Goal: Register for event/course

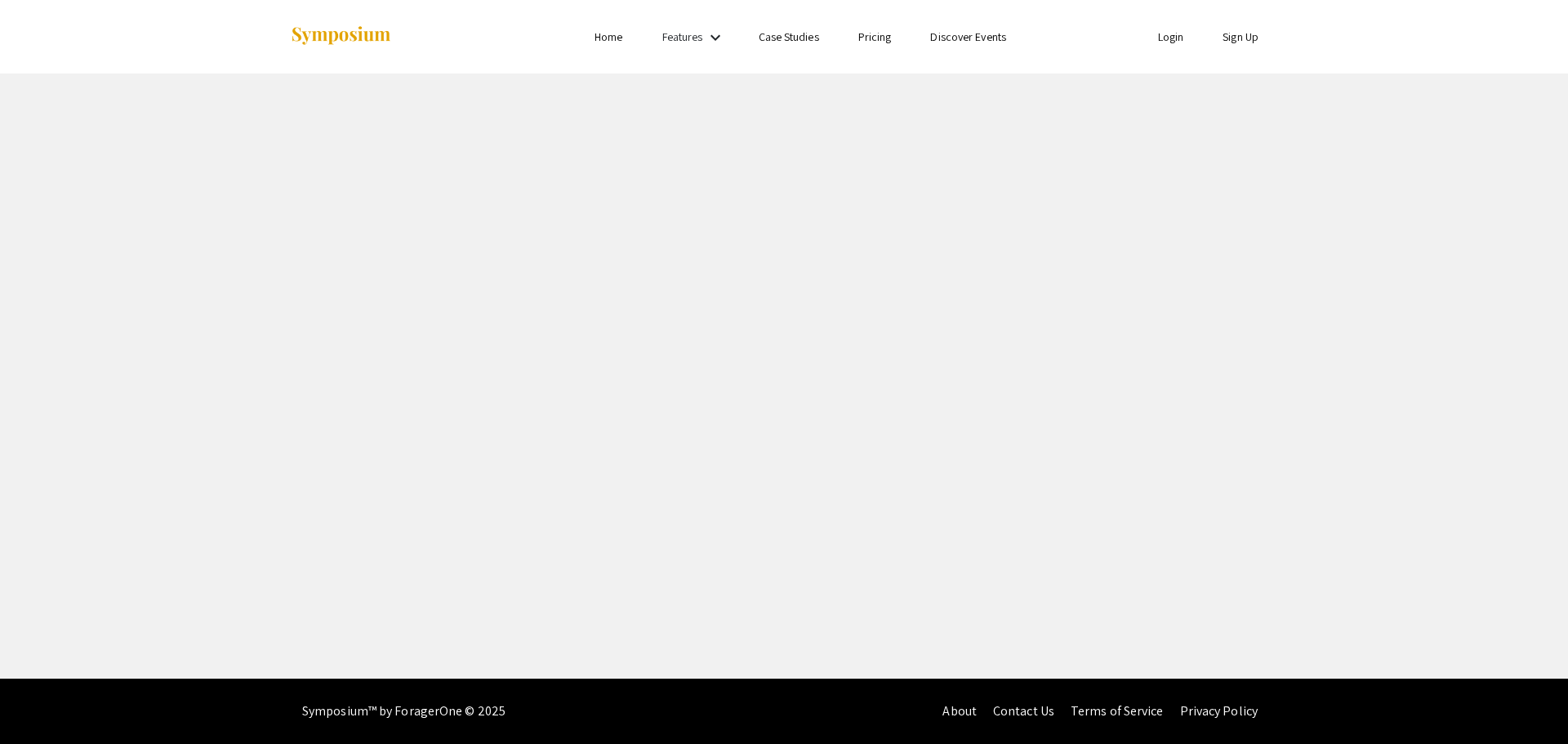
click at [1176, 45] on li "Login" at bounding box center [1171, 36] width 65 height 19
click at [1172, 37] on link "Login" at bounding box center [1171, 37] width 26 height 15
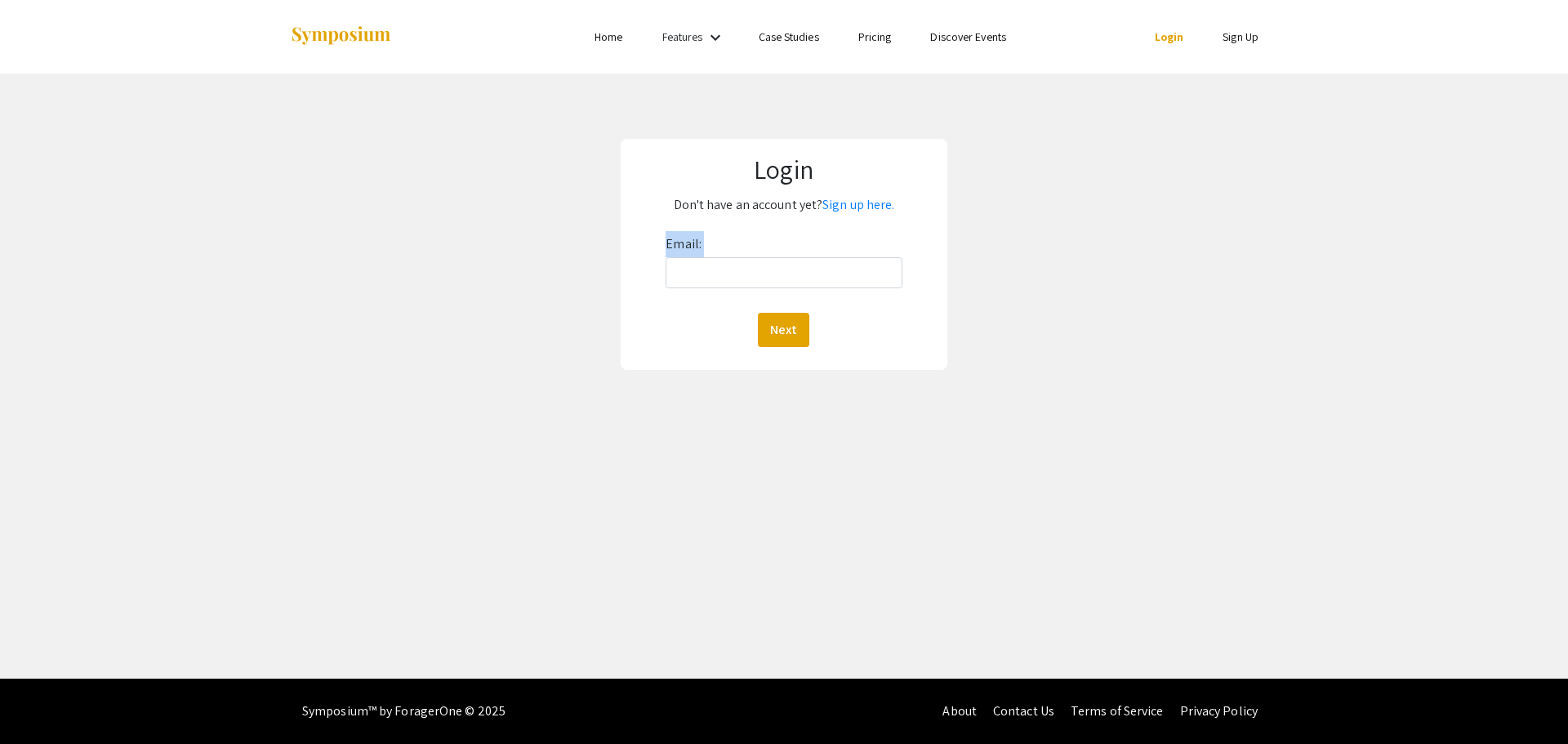
click at [845, 262] on div "Email: Next" at bounding box center [783, 289] width 236 height 116
click at [845, 269] on input "Email:" at bounding box center [783, 273] width 236 height 31
type input "[EMAIL_ADDRESS][DOMAIN_NAME]"
click at [779, 329] on button "Next" at bounding box center [784, 329] width 52 height 34
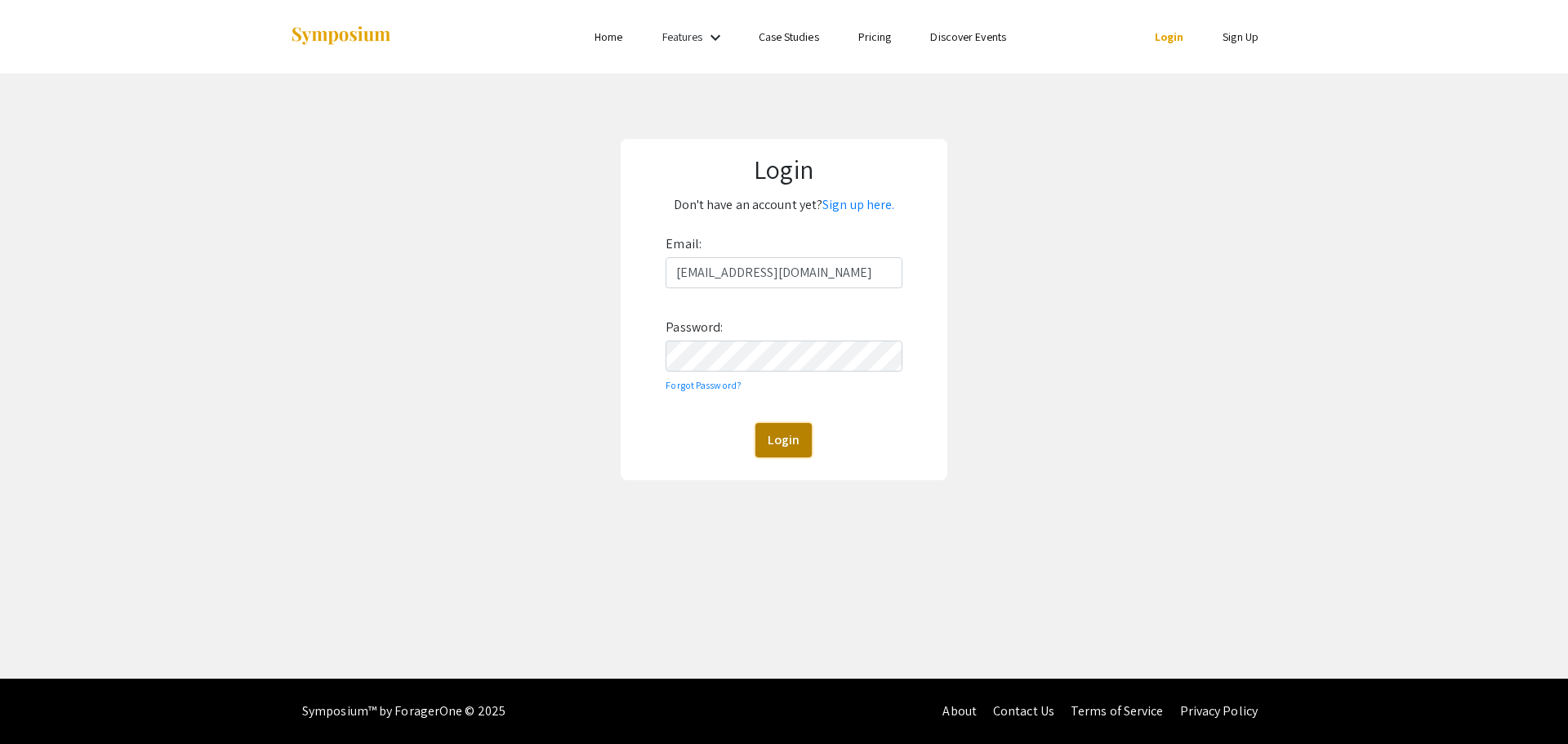
click at [787, 430] on button "Login" at bounding box center [783, 440] width 56 height 34
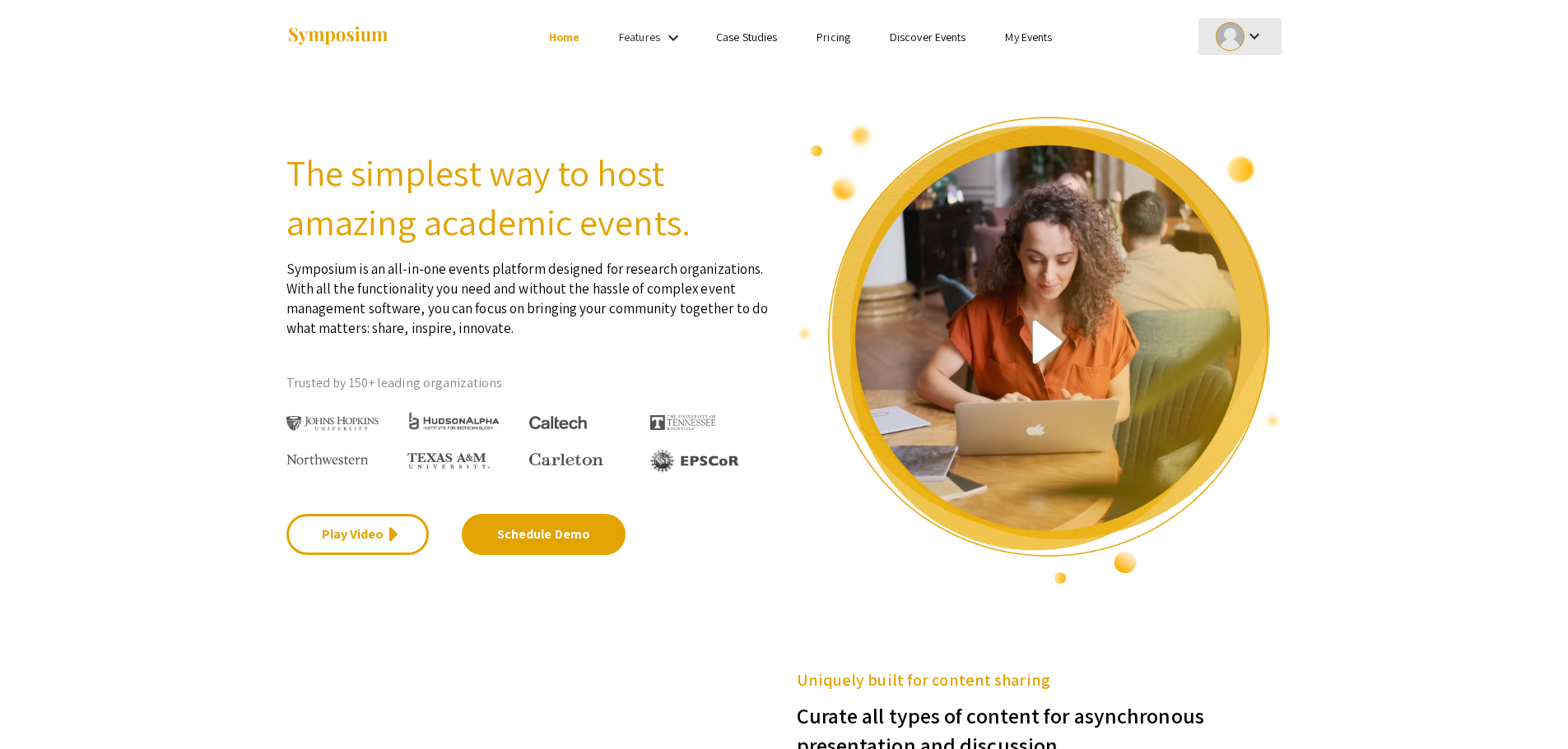
click at [1249, 31] on mat-icon "keyboard_arrow_down" at bounding box center [1254, 35] width 19 height 19
click at [1264, 126] on button "My Submissions" at bounding box center [1249, 120] width 101 height 40
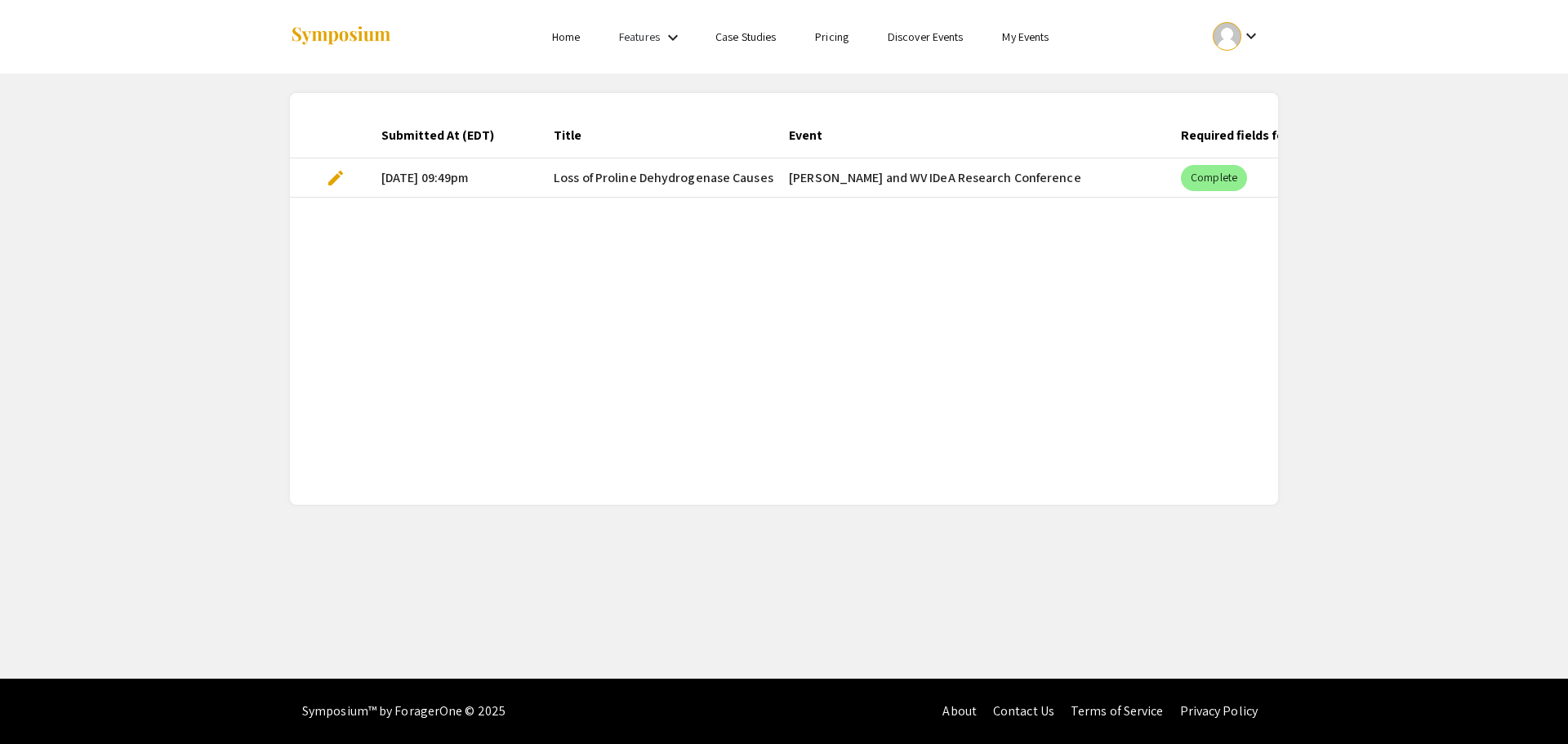
click at [1177, 173] on mat-cell "Complete" at bounding box center [1363, 178] width 392 height 39
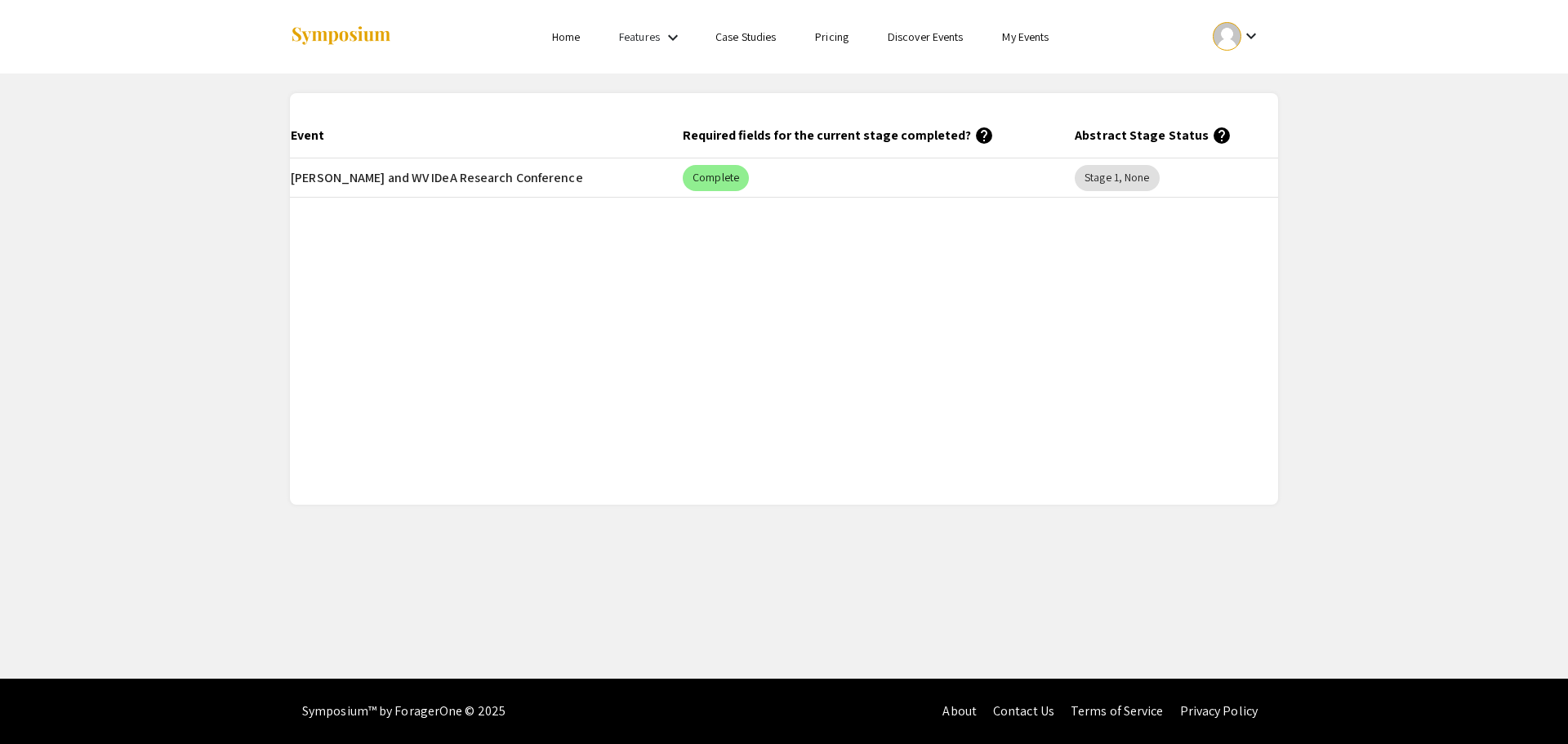
scroll to position [0, 674]
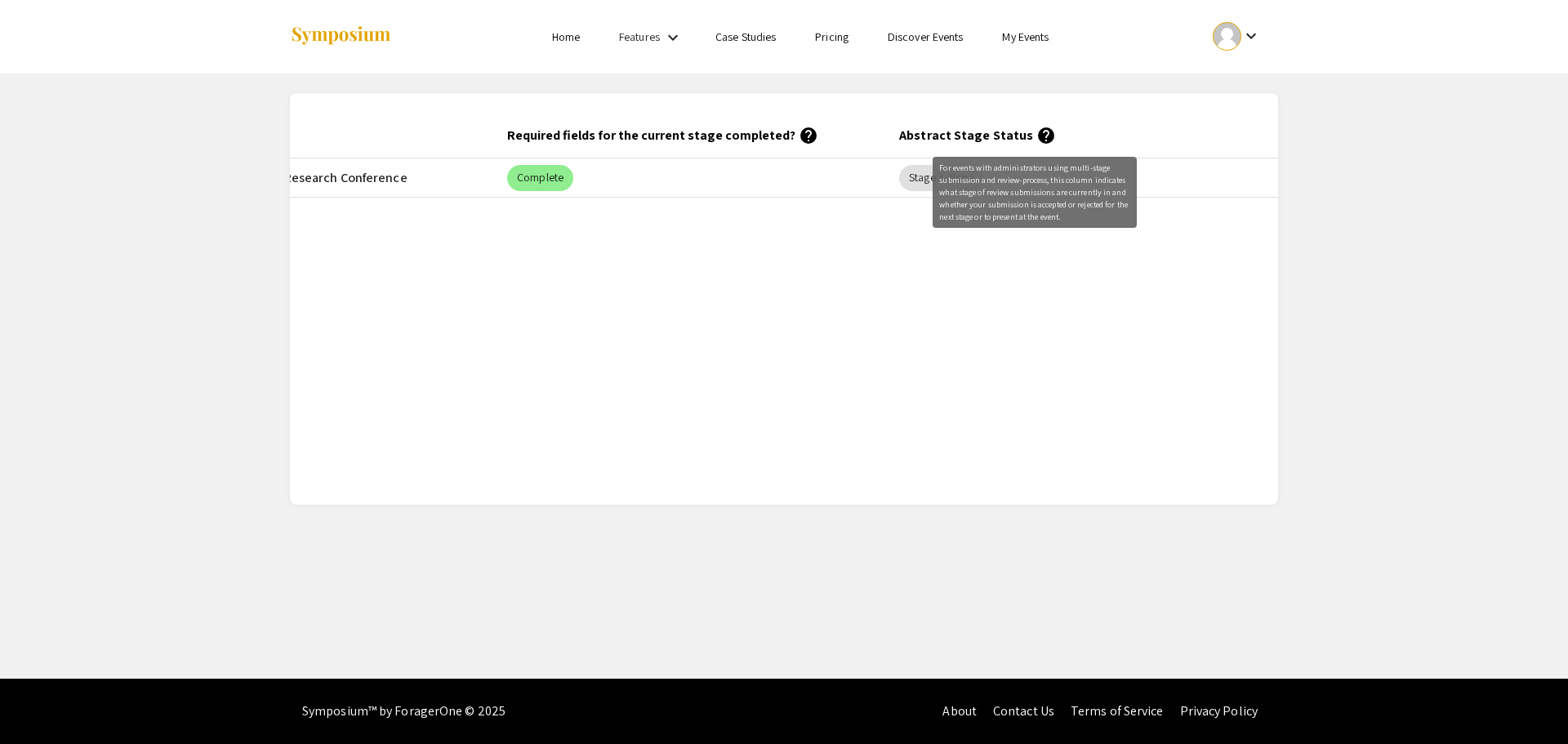
click at [1040, 134] on mat-icon "help" at bounding box center [1046, 135] width 19 height 19
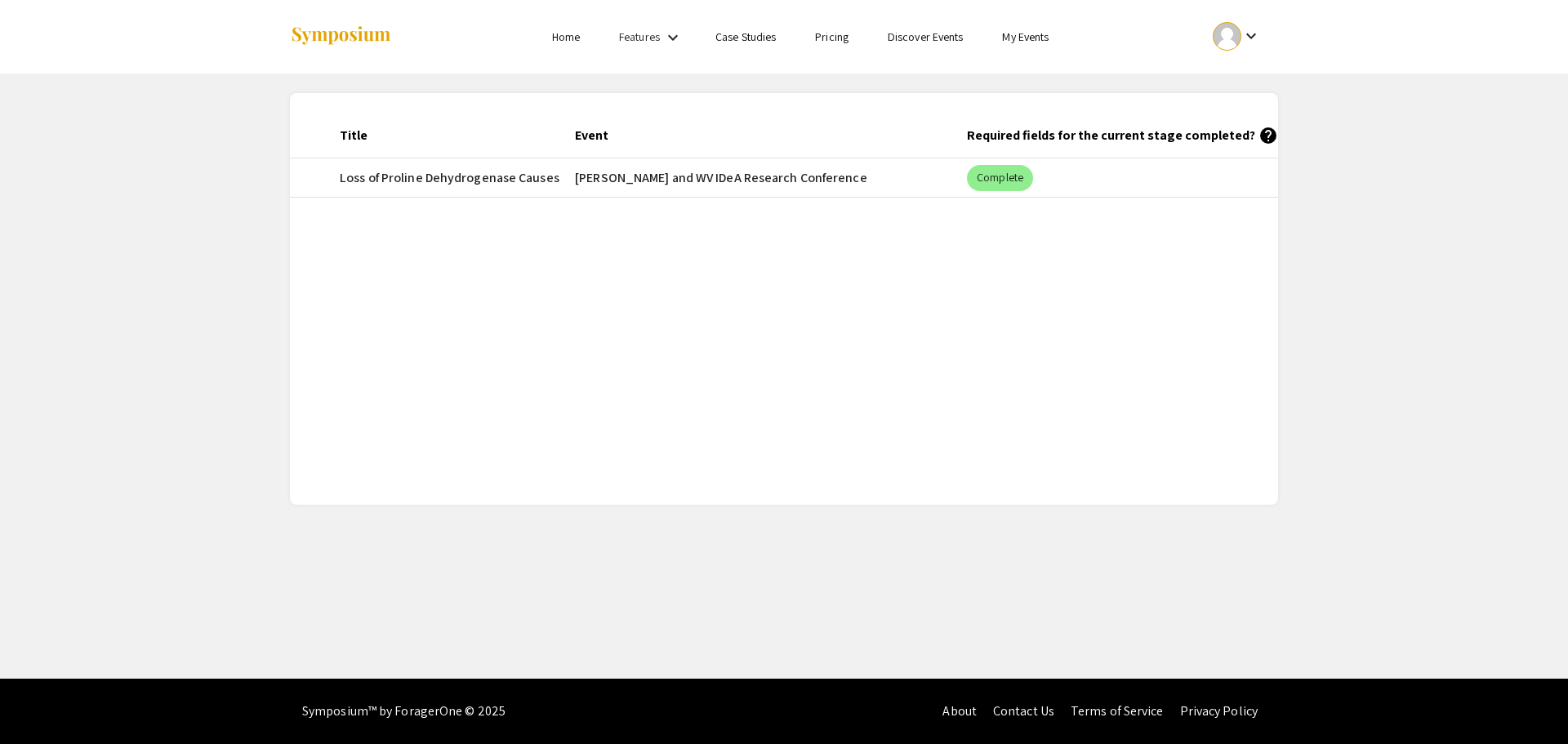
scroll to position [0, 181]
drag, startPoint x: 522, startPoint y: 493, endPoint x: 475, endPoint y: 470, distance: 52.3
click at [472, 475] on div "Submitted At (EDT) Title Event Required fields for the current stage completed?…" at bounding box center [784, 298] width 988 height 412
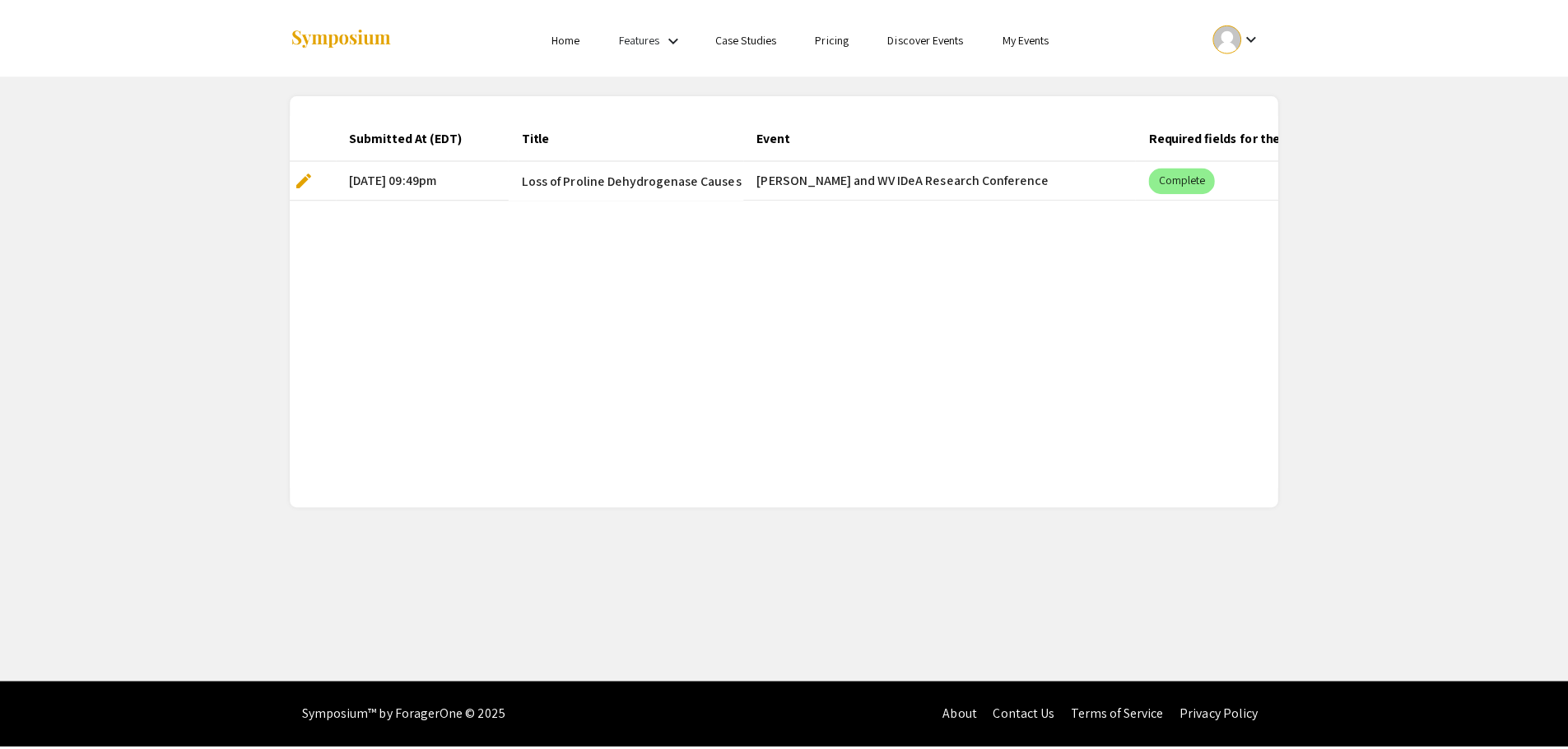
scroll to position [0, 25]
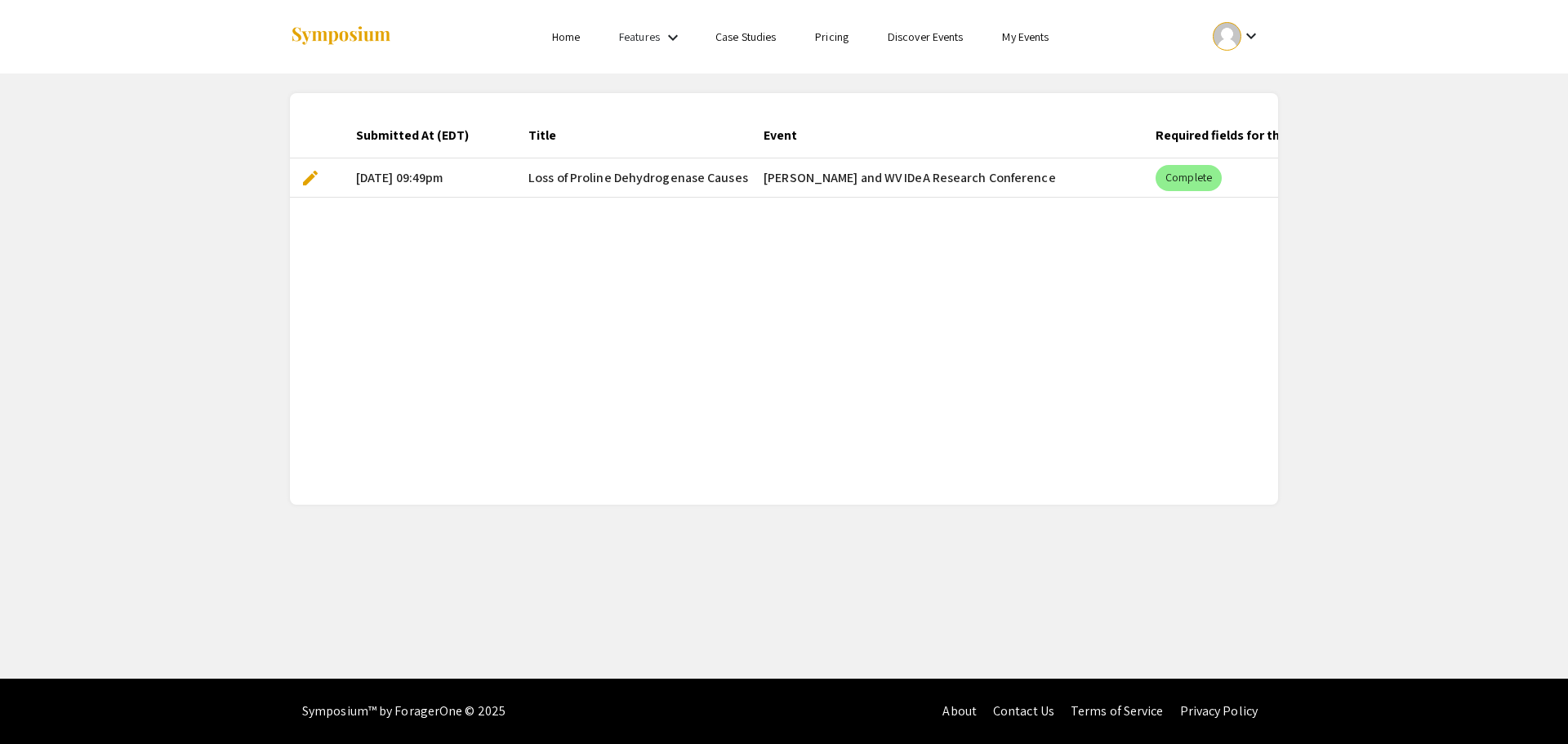
click at [580, 37] on li "Home" at bounding box center [566, 36] width 67 height 19
click at [920, 42] on link "Discover Events" at bounding box center [925, 37] width 76 height 15
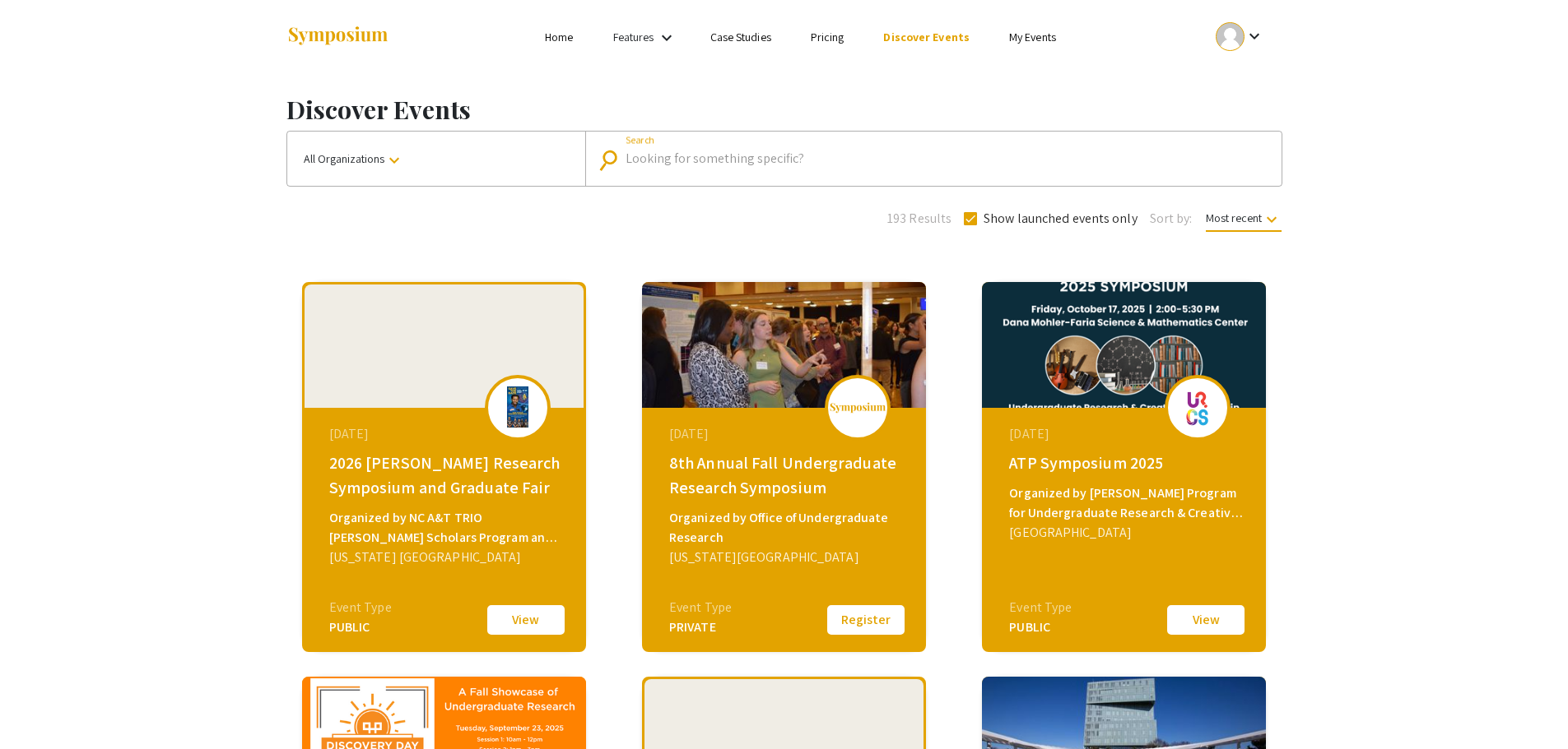
click at [711, 162] on input "Search" at bounding box center [942, 159] width 633 height 15
click at [887, 617] on button "Register" at bounding box center [866, 619] width 83 height 35
click at [675, 162] on input "Search" at bounding box center [942, 159] width 633 height 15
type input "[PERSON_NAME]"
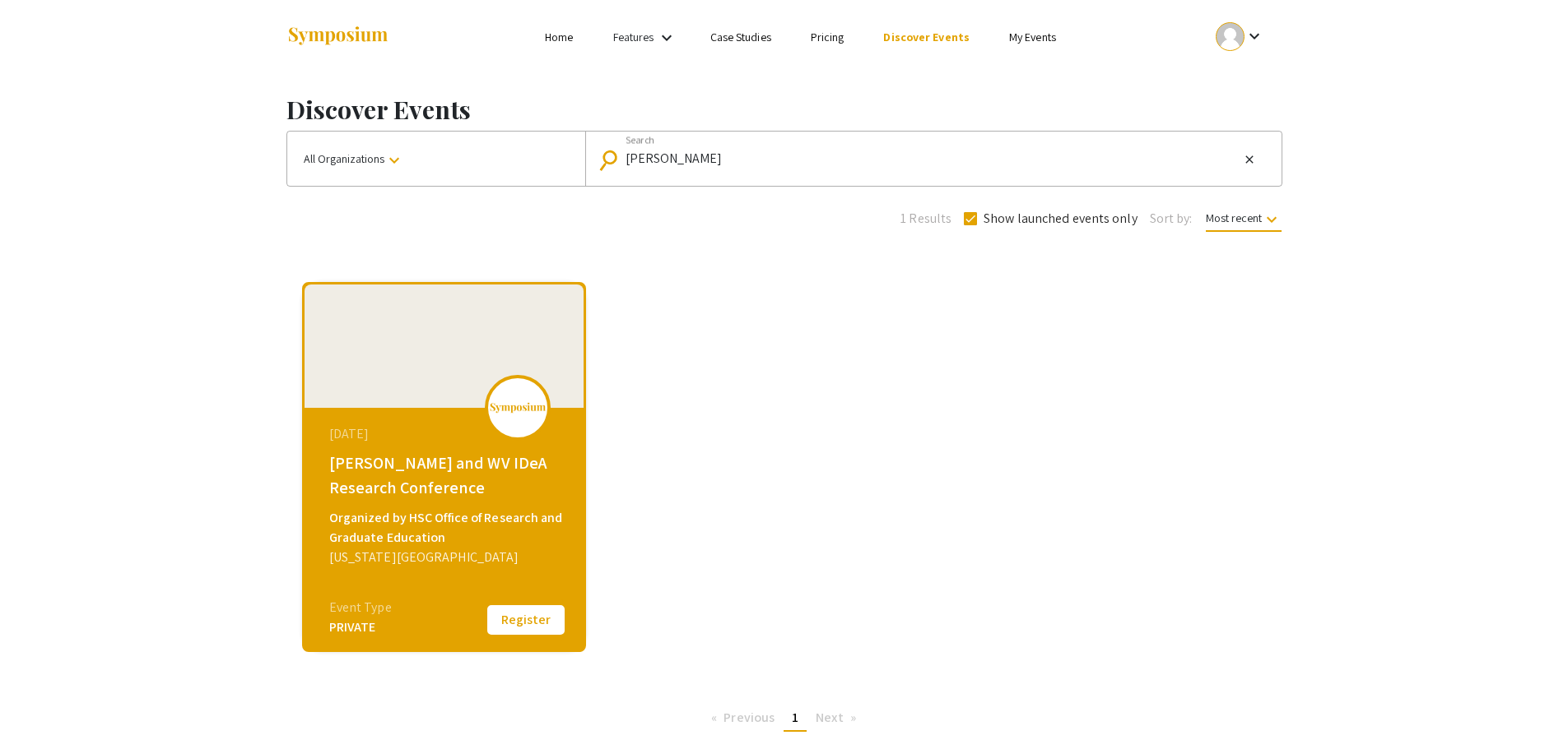
click at [537, 628] on button "Register" at bounding box center [526, 619] width 83 height 35
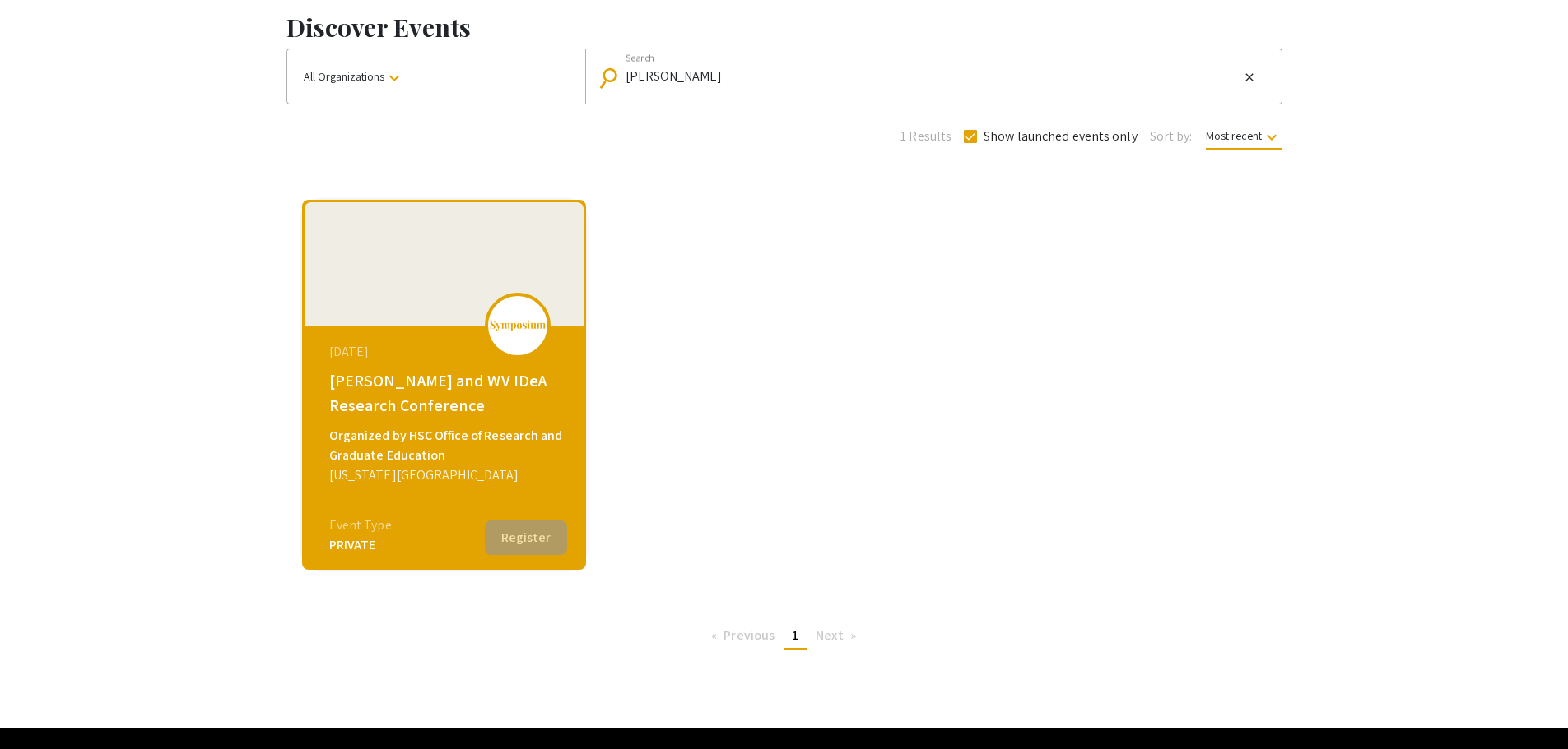
click at [472, 375] on div "[PERSON_NAME] and WV IDeA Research Conference" at bounding box center [446, 393] width 234 height 50
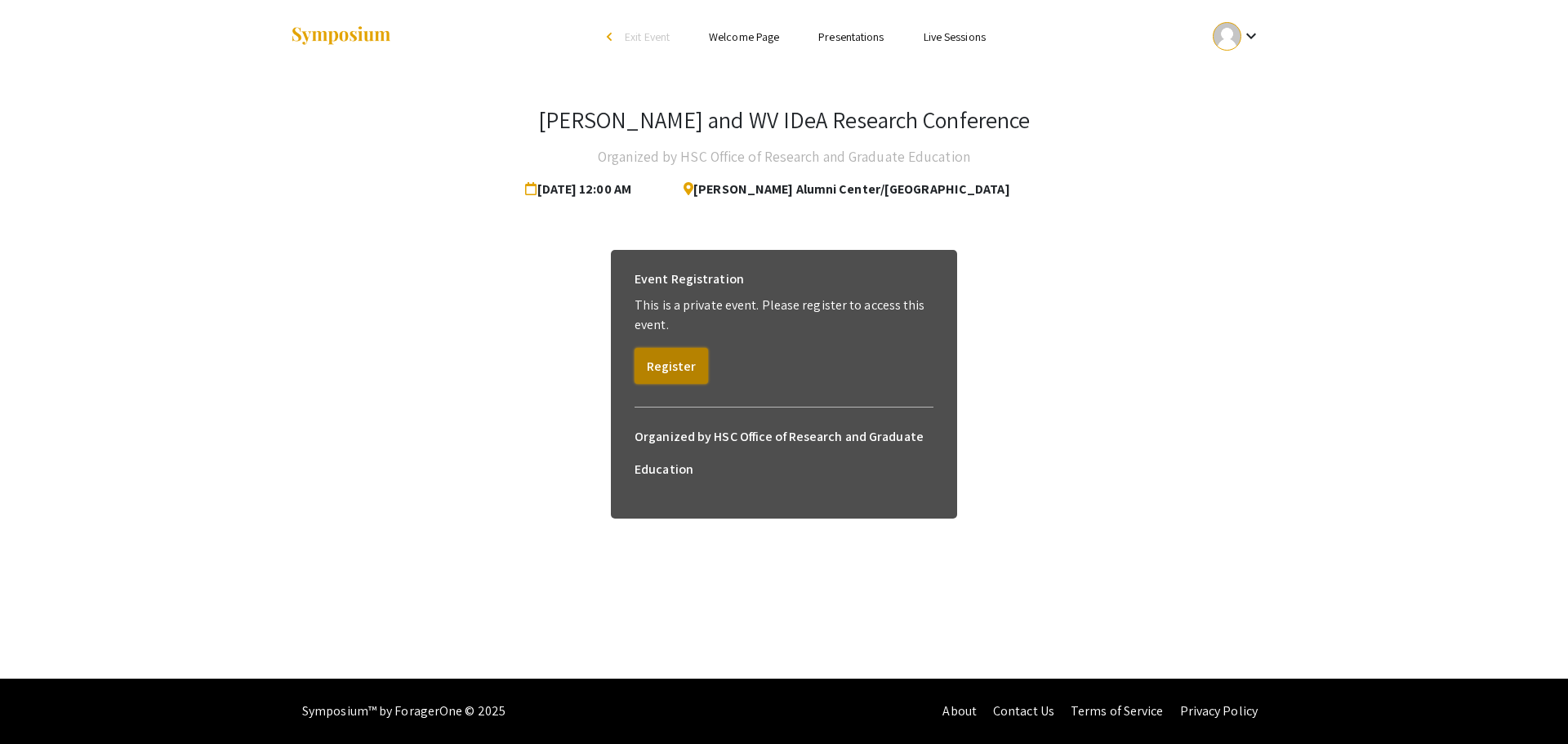
click at [675, 367] on button "Register" at bounding box center [671, 365] width 74 height 36
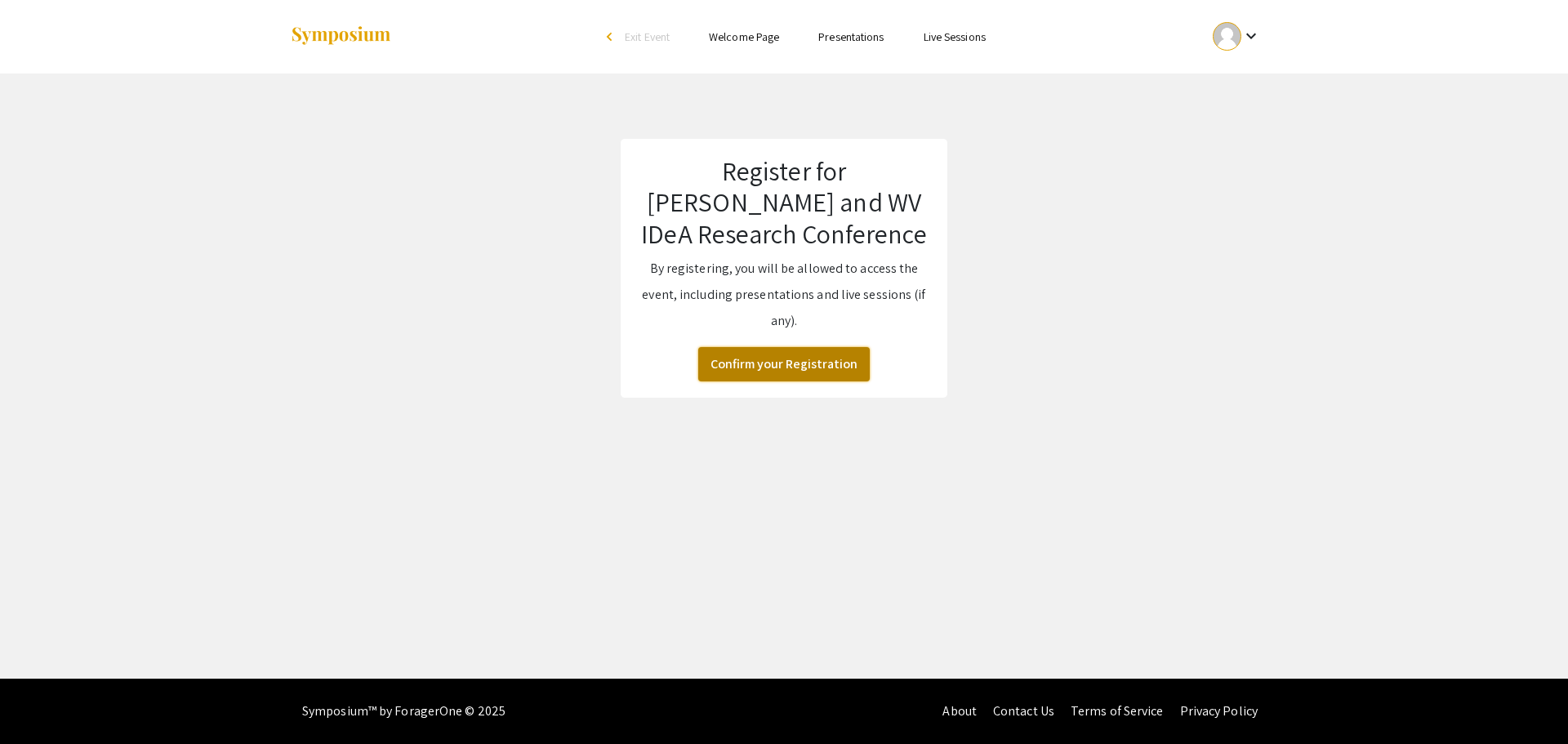
click at [729, 360] on button "Confirm your Registration" at bounding box center [784, 364] width 171 height 34
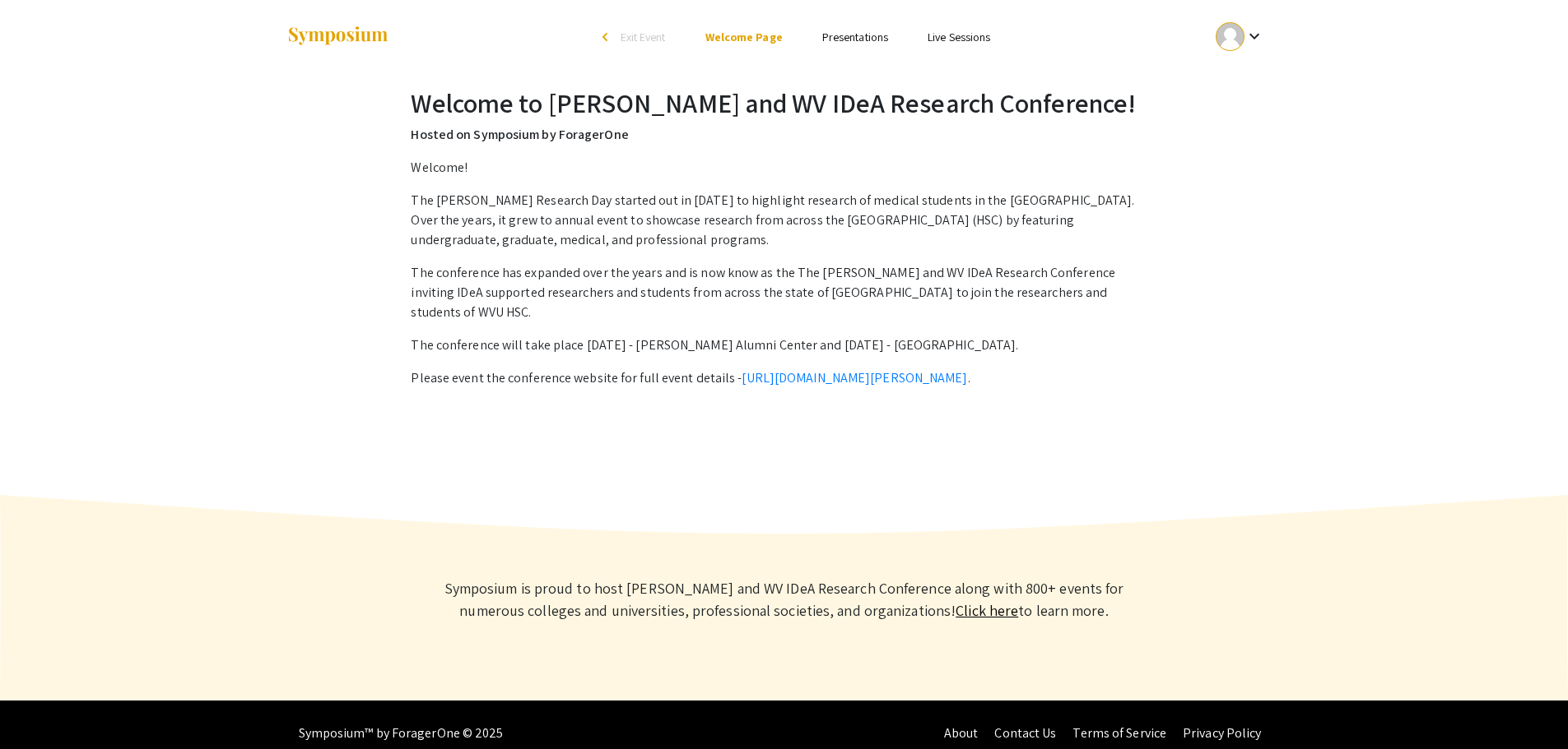
click at [839, 45] on li "Presentations" at bounding box center [855, 36] width 105 height 19
click at [856, 33] on link "Presentations" at bounding box center [855, 37] width 66 height 15
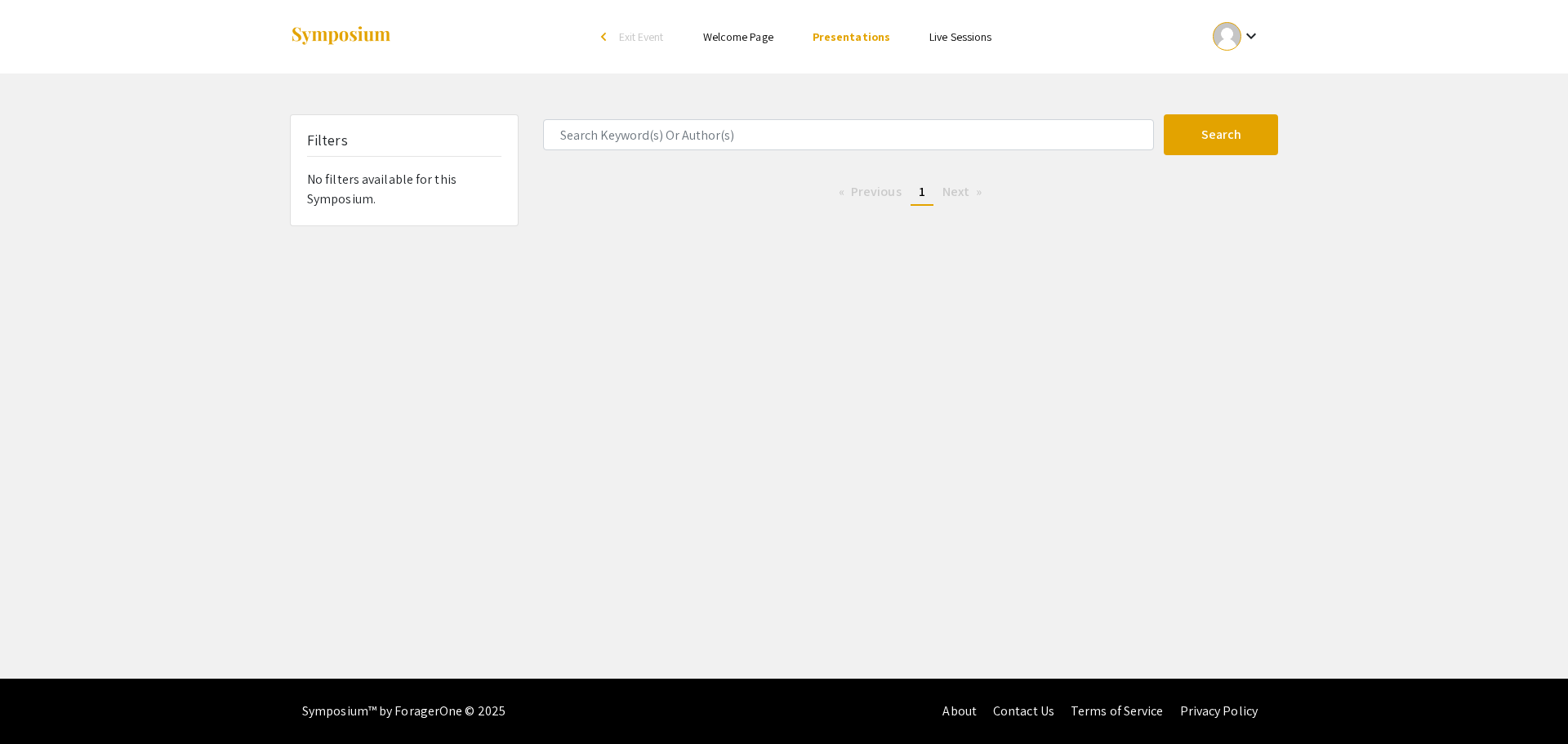
click at [1229, 31] on div at bounding box center [1227, 36] width 28 height 28
click at [1234, 115] on button "My Submissions" at bounding box center [1246, 120] width 100 height 39
